Goal: Navigation & Orientation: Find specific page/section

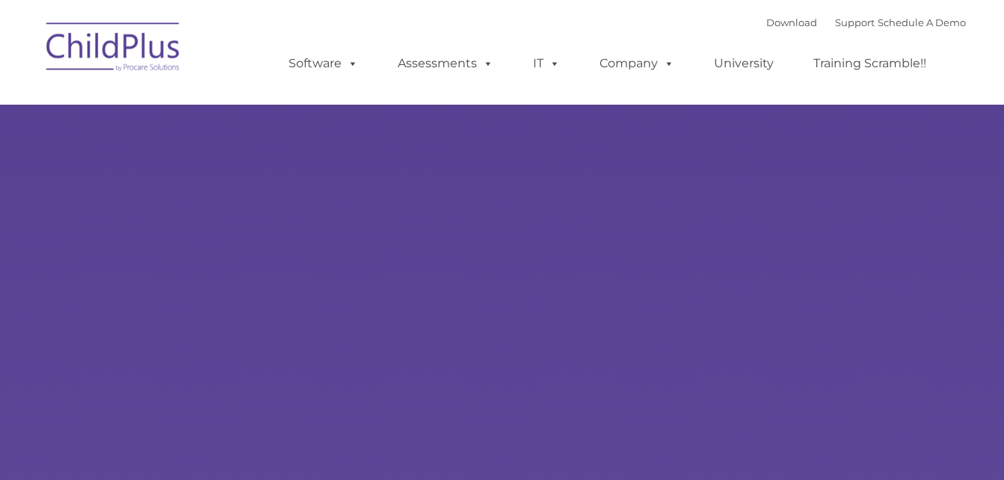
select select "MEDIUM"
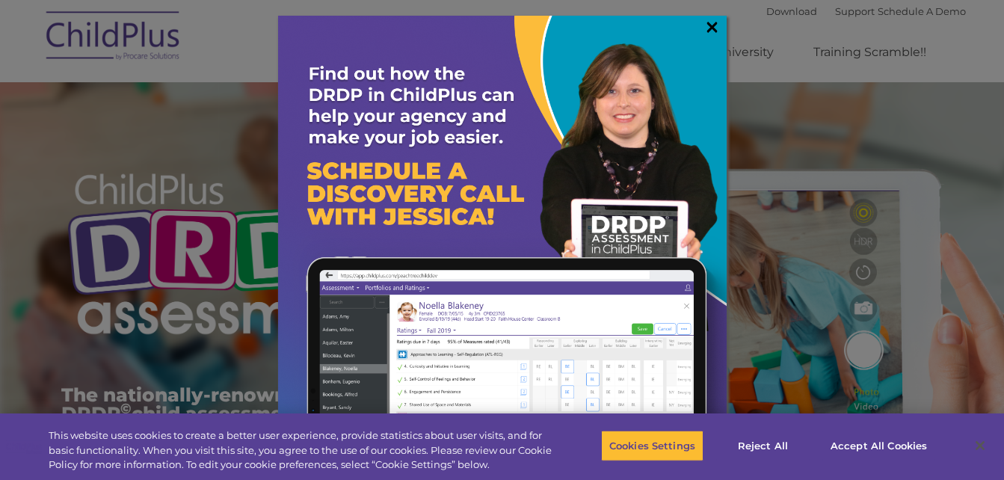
click at [705, 28] on link "×" at bounding box center [712, 26] width 17 height 15
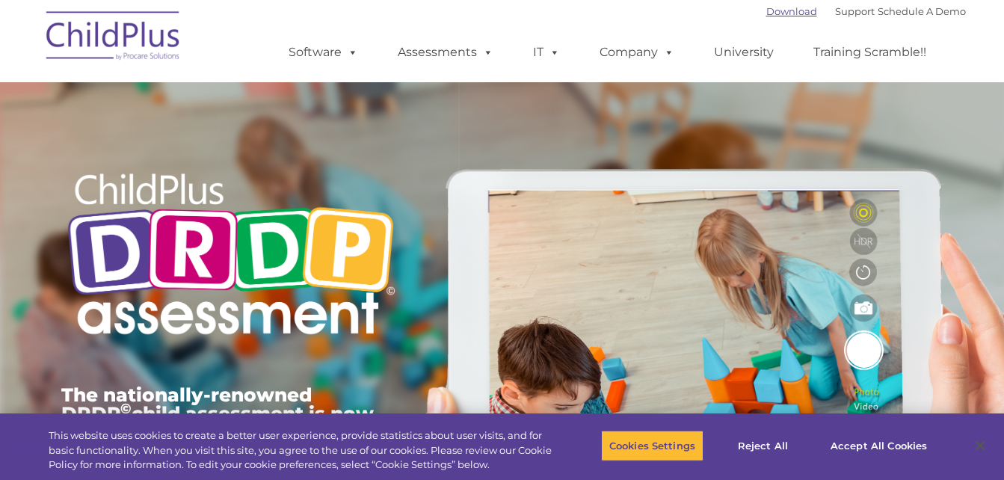
click at [778, 10] on link "Download" at bounding box center [792, 11] width 51 height 12
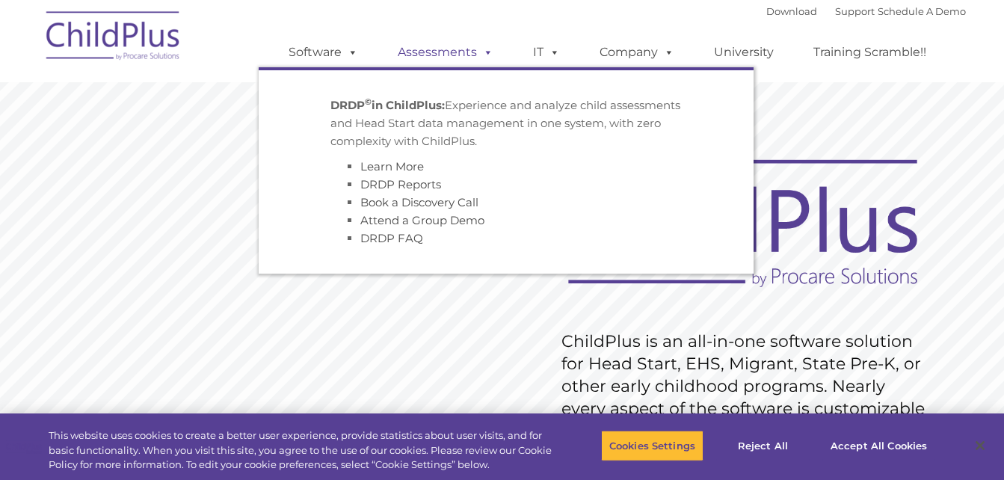
click at [426, 52] on link "Assessments" at bounding box center [446, 52] width 126 height 30
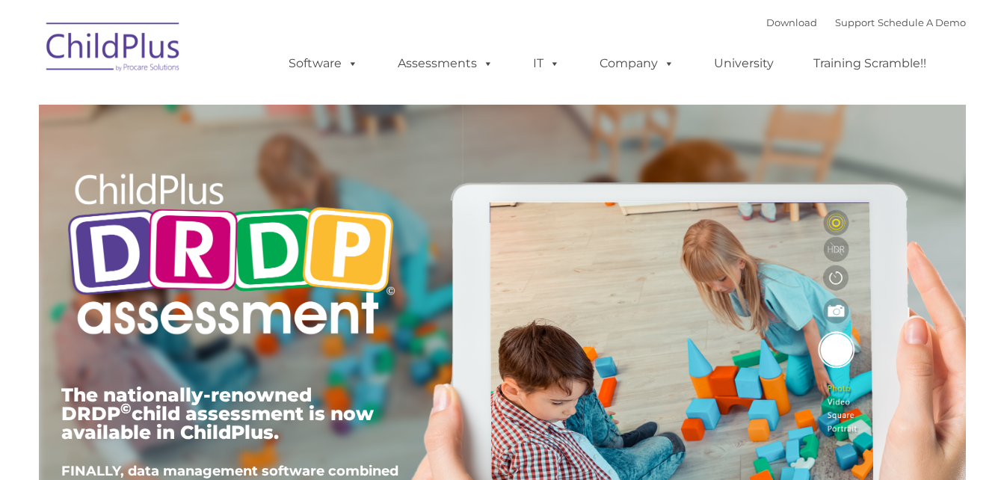
type input ""
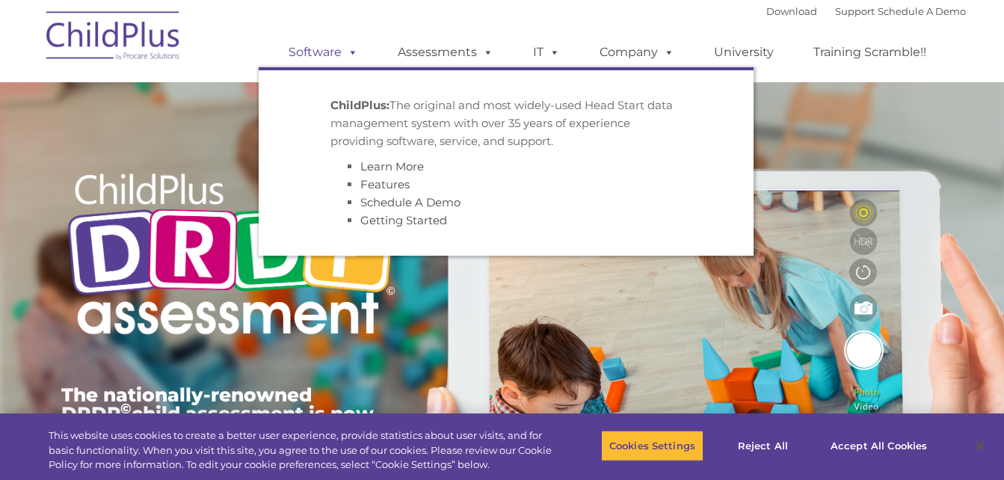
click at [316, 53] on link "Software" at bounding box center [323, 52] width 99 height 30
